Goal: Check status: Check status

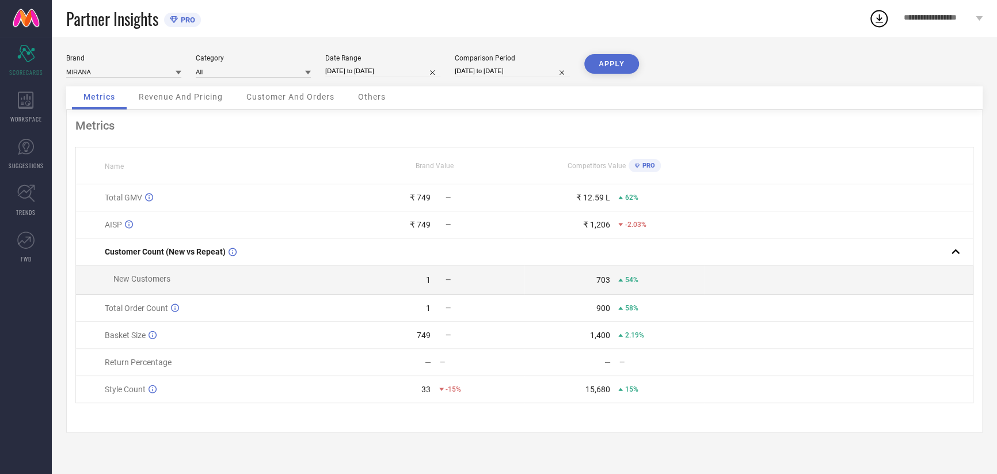
click at [386, 70] on input "[DATE] to [DATE]" at bounding box center [382, 71] width 115 height 12
select select "8"
select select "2025"
select select "9"
select select "2025"
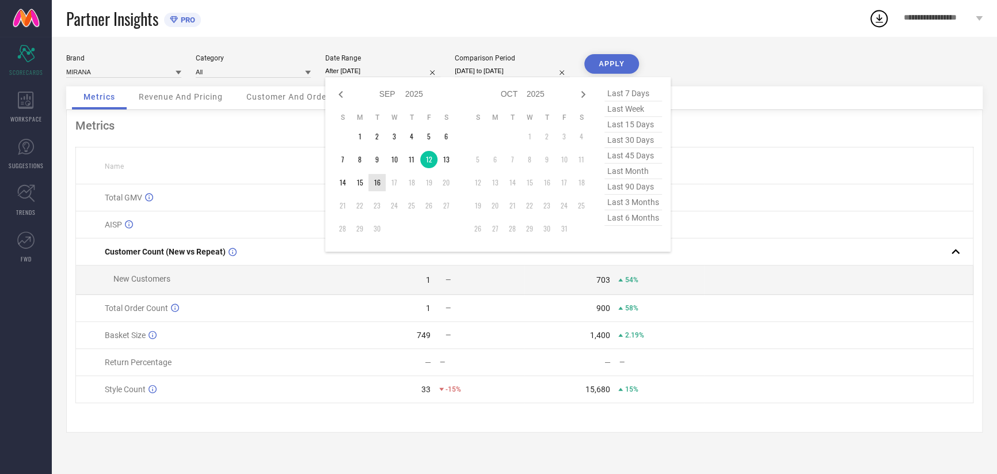
click at [372, 182] on td "16" at bounding box center [376, 182] width 17 height 17
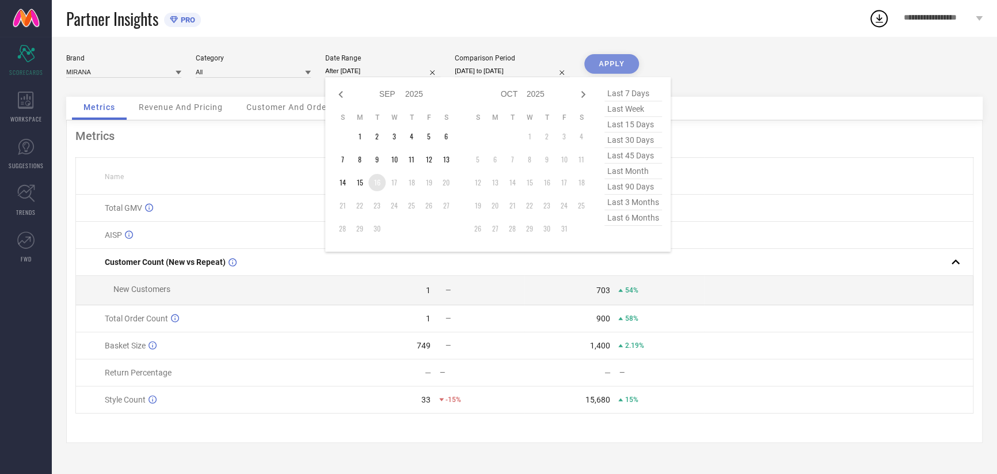
type input "[DATE] to [DATE]"
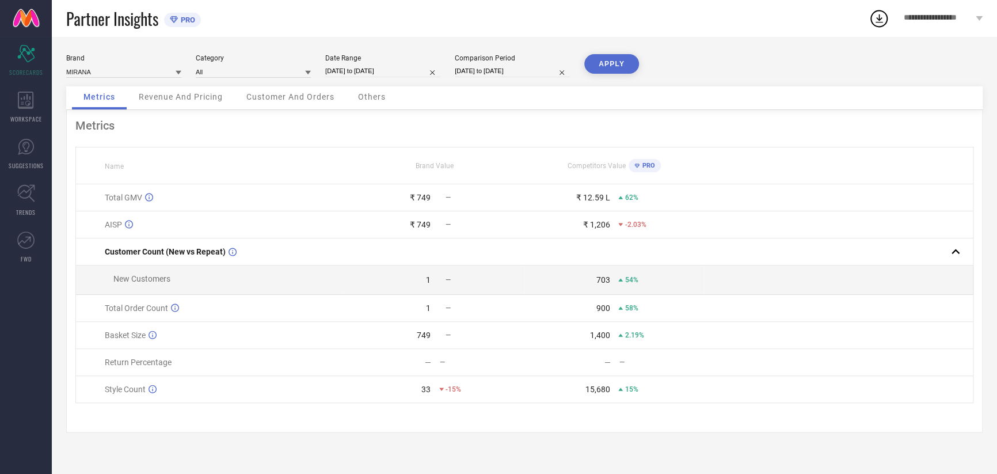
click at [482, 72] on input "[DATE] to [DATE]" at bounding box center [512, 71] width 115 height 12
select select "8"
select select "2024"
select select "9"
select select "2024"
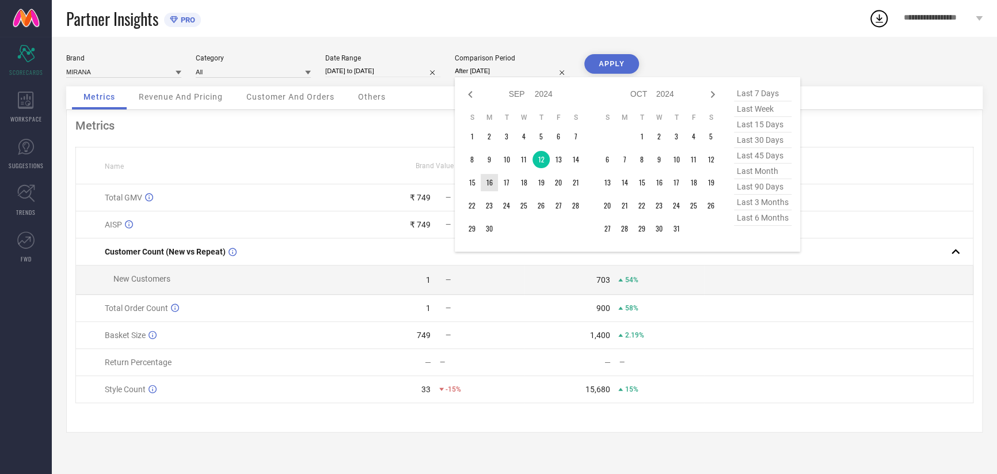
click at [489, 180] on td "16" at bounding box center [489, 182] width 17 height 17
type input "[DATE] to [DATE]"
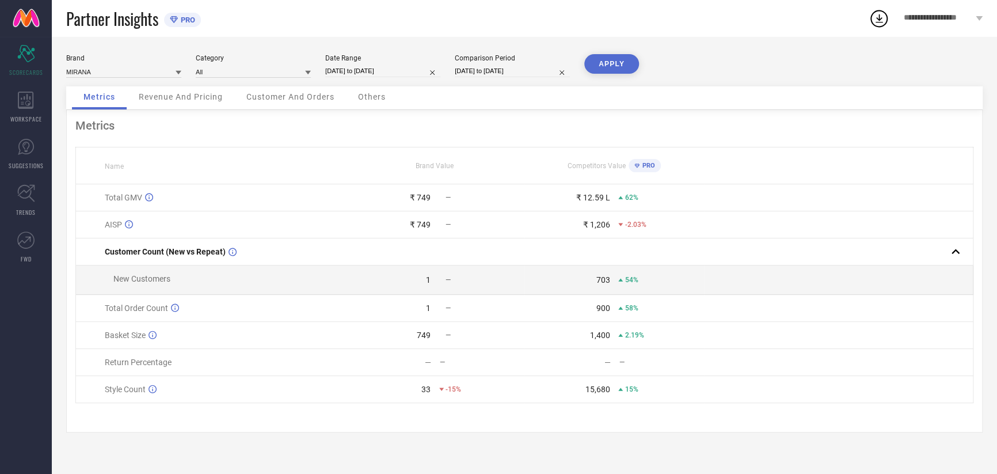
click at [613, 67] on button "APPLY" at bounding box center [611, 64] width 55 height 20
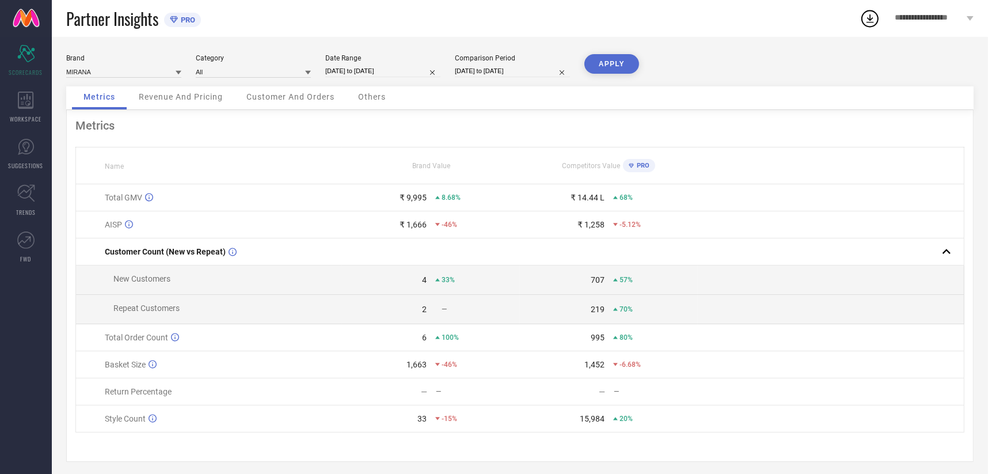
click at [344, 66] on input "[DATE] to [DATE]" at bounding box center [382, 71] width 115 height 12
select select "8"
select select "2025"
select select "9"
select select "2025"
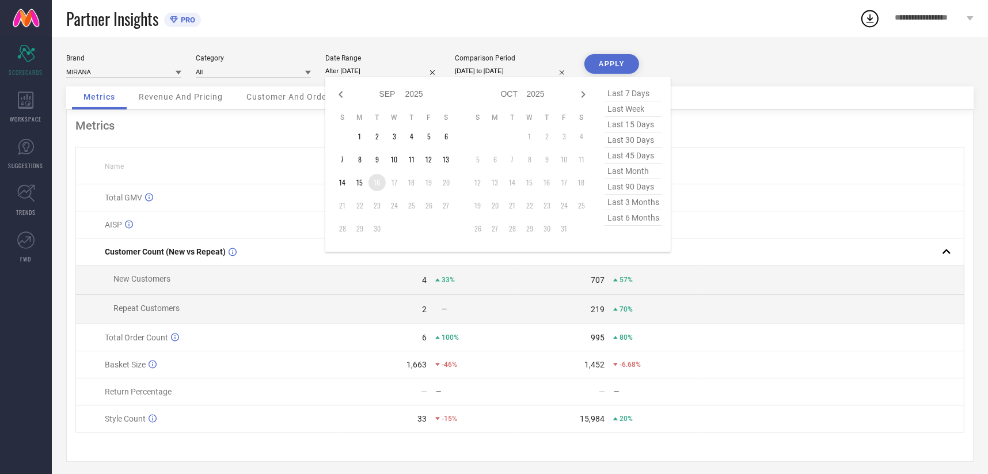
click at [366, 180] on td "15" at bounding box center [359, 182] width 17 height 17
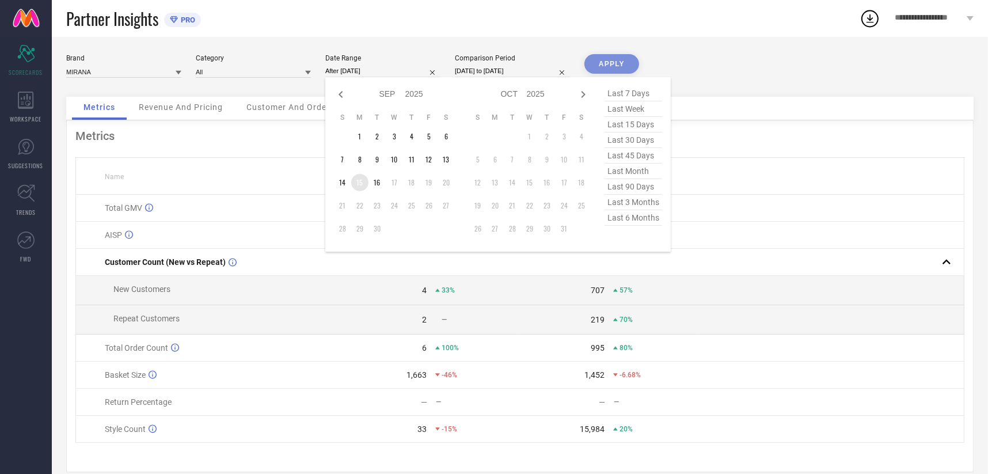
type input "[DATE] to [DATE]"
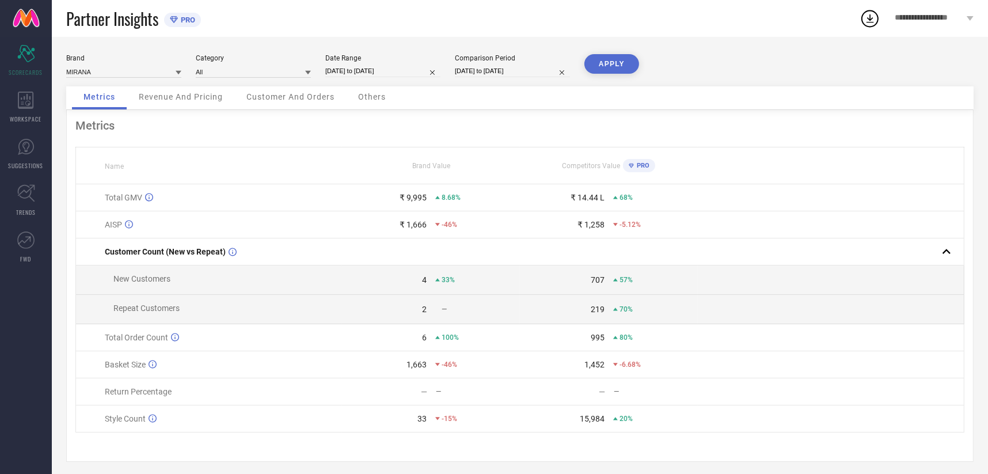
click at [493, 70] on input "[DATE] to [DATE]" at bounding box center [512, 71] width 115 height 12
select select "8"
select select "2024"
select select "9"
select select "2024"
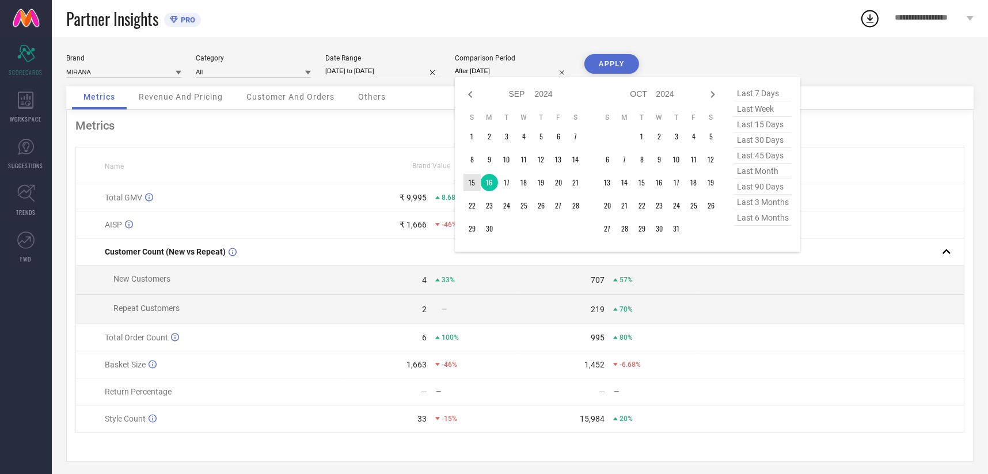
click at [470, 182] on td "15" at bounding box center [471, 182] width 17 height 17
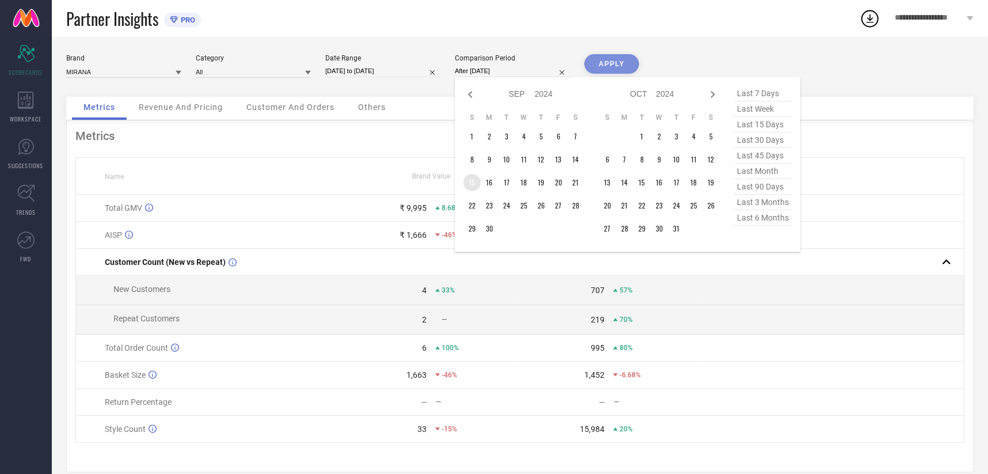
type input "[DATE] to [DATE]"
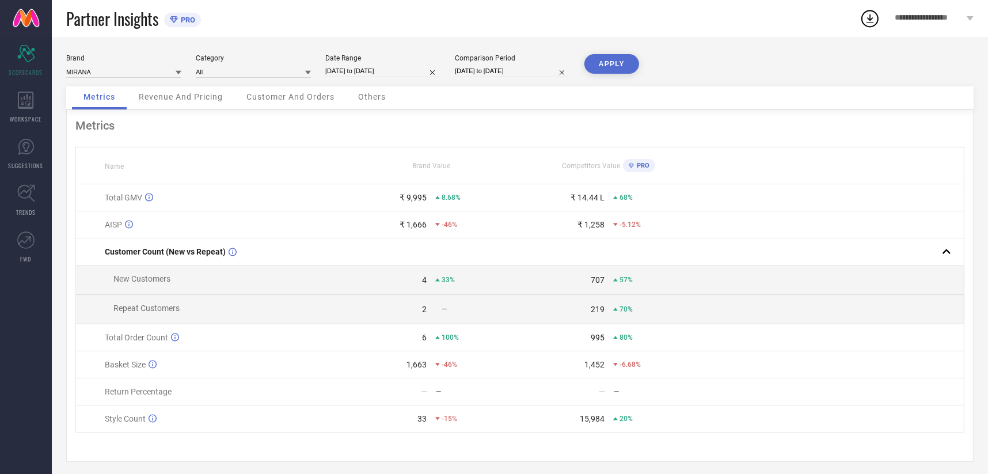
click at [601, 70] on button "APPLY" at bounding box center [611, 64] width 55 height 20
